Goal: Transaction & Acquisition: Purchase product/service

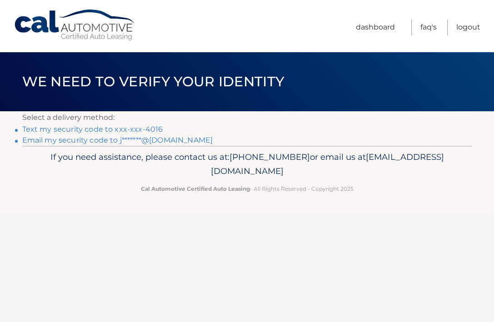
click at [121, 129] on link "Text my security code to xxx-xxx-4016" at bounding box center [92, 129] width 141 height 9
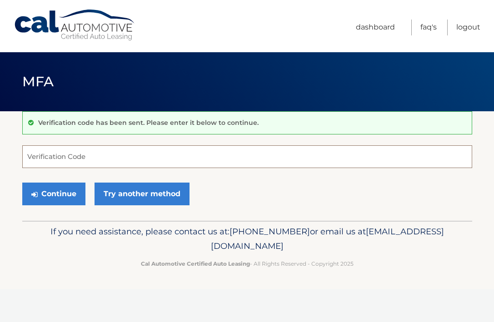
click at [100, 155] on input "Verification Code" at bounding box center [247, 156] width 450 height 23
type input "784723"
click at [53, 193] on button "Continue" at bounding box center [53, 194] width 63 height 23
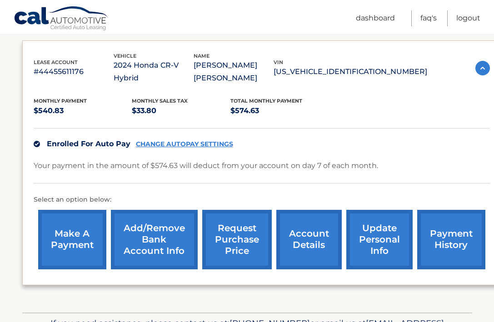
scroll to position [183, 0]
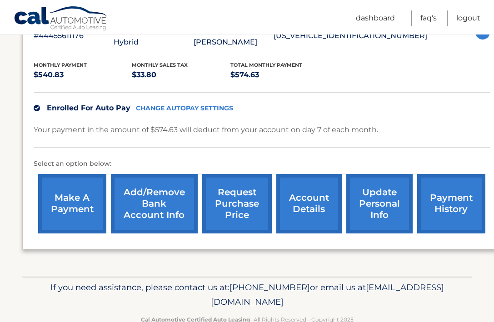
click at [76, 195] on link "make a payment" at bounding box center [72, 203] width 68 height 59
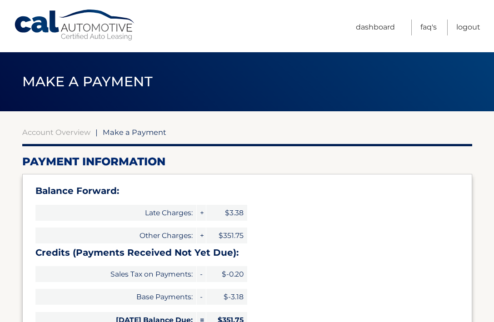
type input "926.38"
select select "YjE3MDE2MjgtZmRlYy00M2ExLWJiM2MtNWMxMTkwOWJiNzNk"
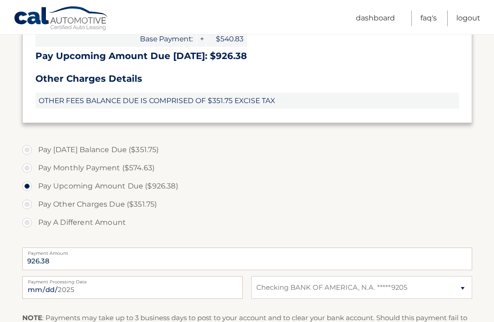
scroll to position [344, 0]
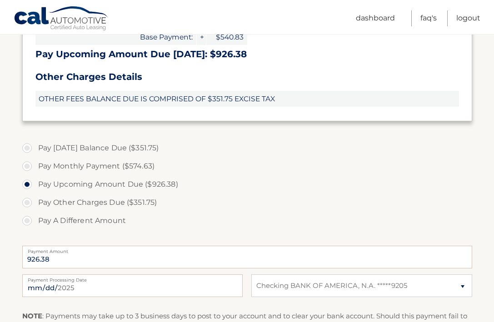
click at [134, 201] on label "Pay Other Charges Due ($351.75)" at bounding box center [247, 202] width 450 height 18
click at [35, 201] on input "Pay Other Charges Due ($351.75)" at bounding box center [30, 200] width 9 height 15
radio input "true"
type input "351.75"
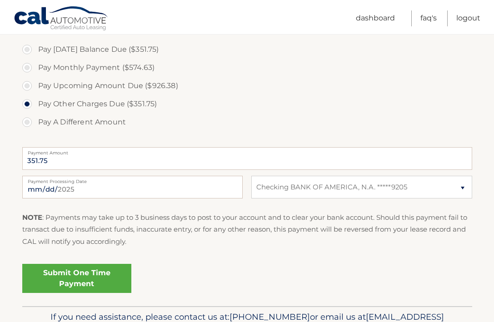
scroll to position [445, 0]
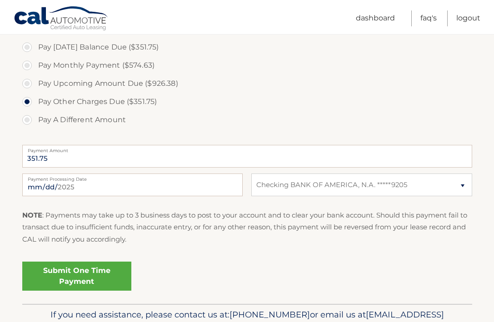
click at [91, 266] on link "Submit One Time Payment" at bounding box center [76, 276] width 109 height 29
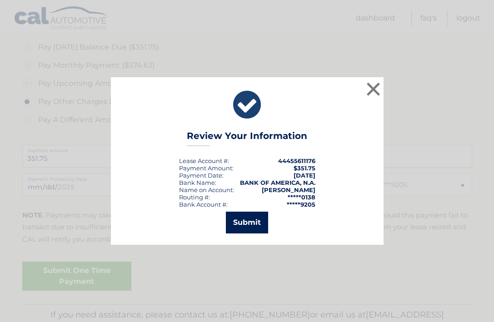
click at [261, 223] on button "Submit" at bounding box center [247, 223] width 42 height 22
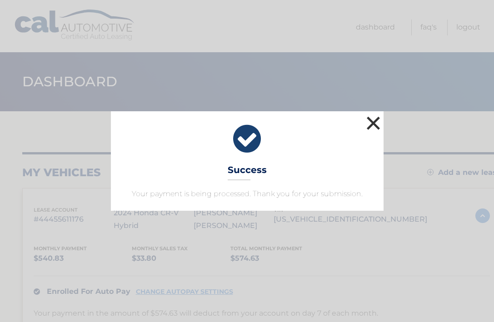
click at [380, 124] on button "×" at bounding box center [373, 123] width 18 height 18
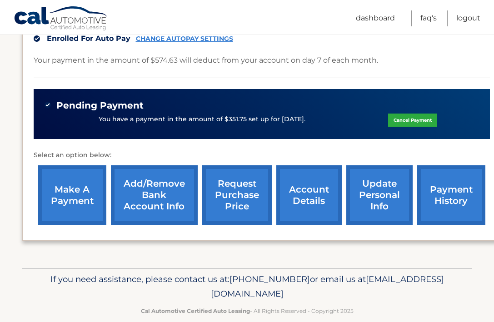
scroll to position [252, 0]
